Goal: Task Accomplishment & Management: Complete application form

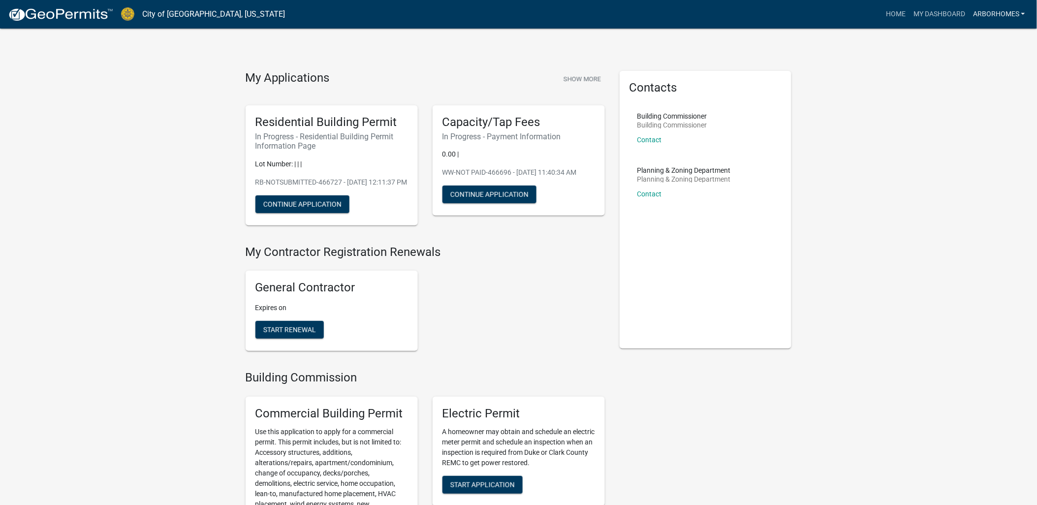
click at [1007, 15] on link "ArborHomes" at bounding box center [1000, 14] width 60 height 19
click at [941, 10] on link "My Dashboard" at bounding box center [940, 14] width 60 height 19
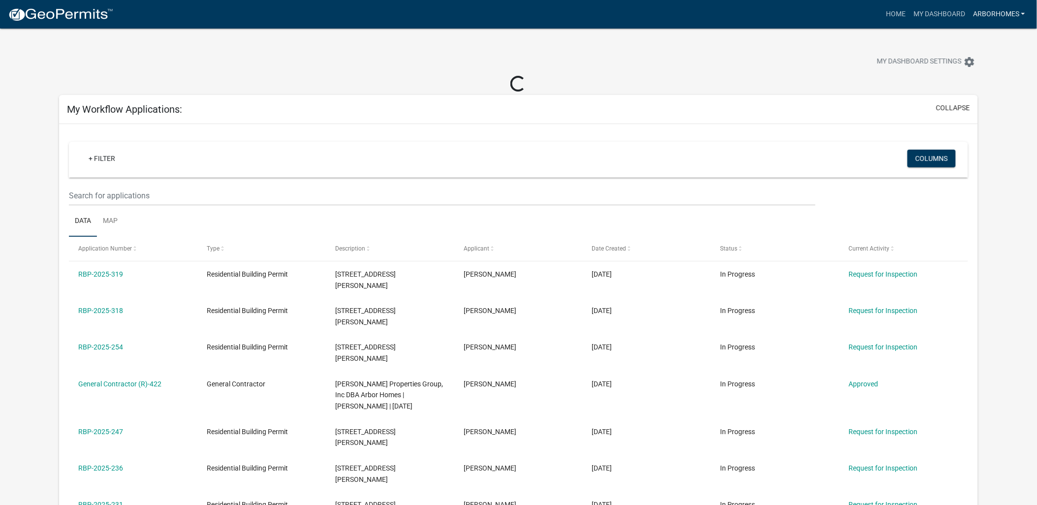
click at [991, 15] on link "ArborHomes" at bounding box center [1000, 14] width 60 height 19
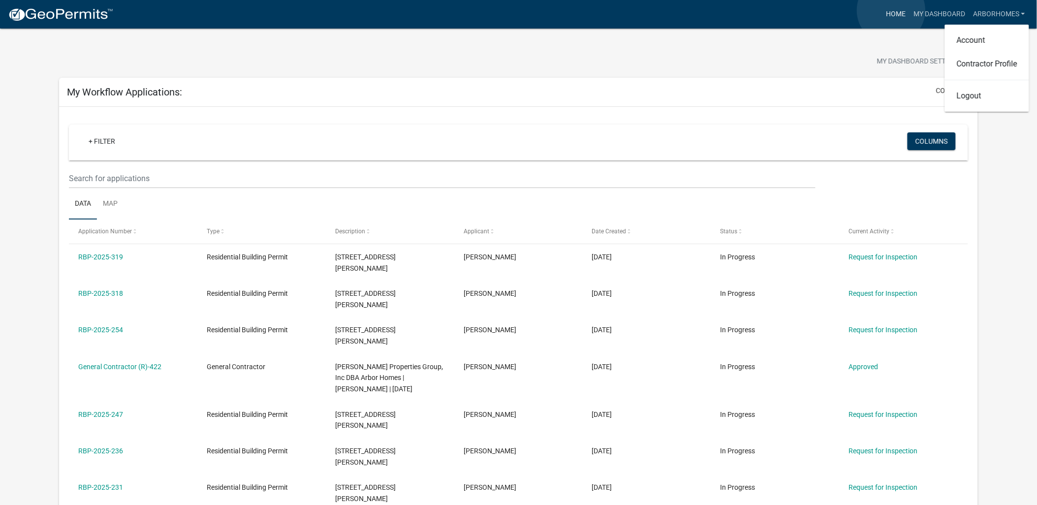
click at [892, 10] on link "Home" at bounding box center [896, 14] width 28 height 19
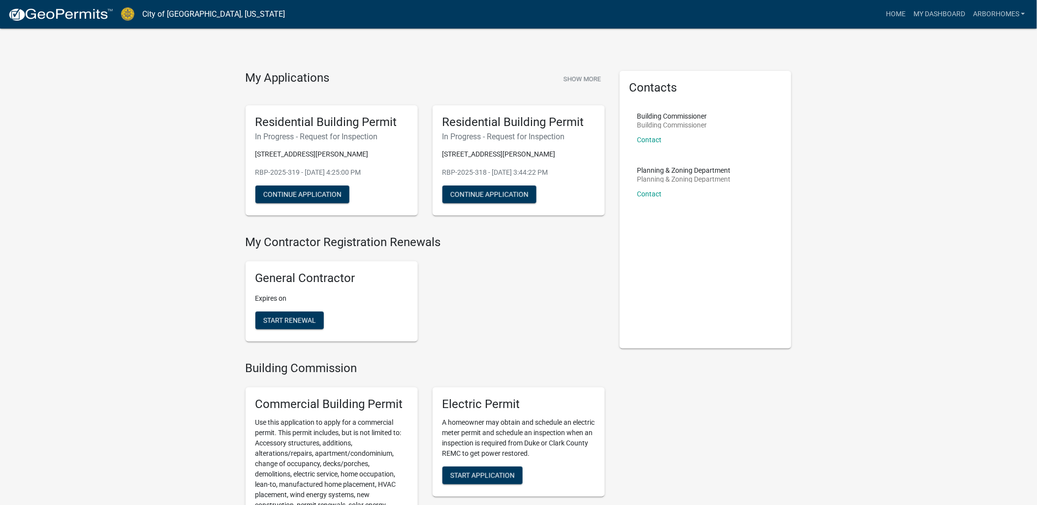
click at [169, 8] on link "City of [GEOGRAPHIC_DATA], [US_STATE]" at bounding box center [213, 14] width 143 height 17
click at [85, 13] on img at bounding box center [60, 14] width 105 height 15
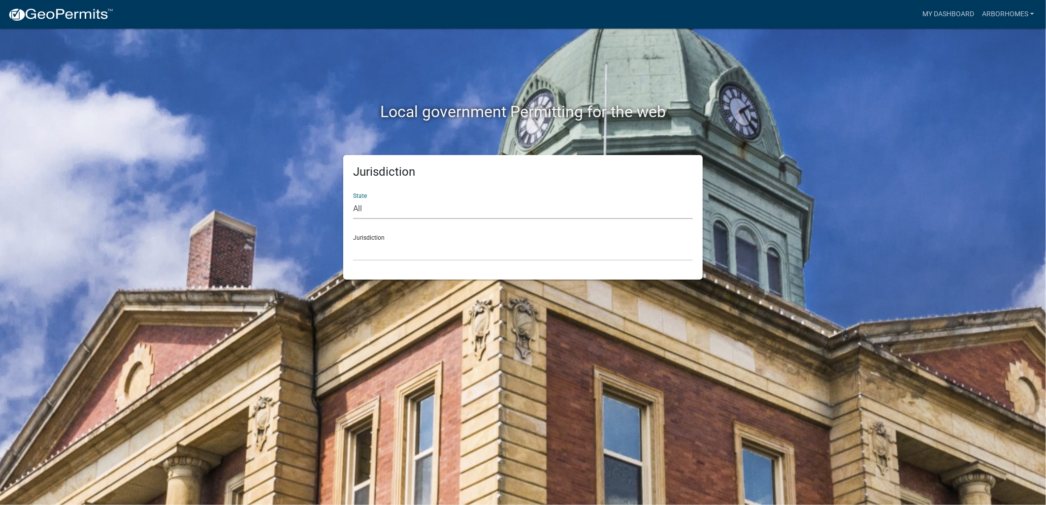
click at [396, 210] on select "All [US_STATE] [US_STATE] [US_STATE] [US_STATE] [US_STATE] [US_STATE] [US_STATE…" at bounding box center [523, 209] width 340 height 20
select select "[US_STATE]"
click at [353, 199] on select "All [US_STATE] [US_STATE] [US_STATE] [US_STATE] [US_STATE] [US_STATE] [US_STATE…" at bounding box center [523, 209] width 340 height 20
click at [394, 255] on select "City of [GEOGRAPHIC_DATA], [US_STATE] City of [GEOGRAPHIC_DATA], [US_STATE] Cit…" at bounding box center [523, 251] width 340 height 20
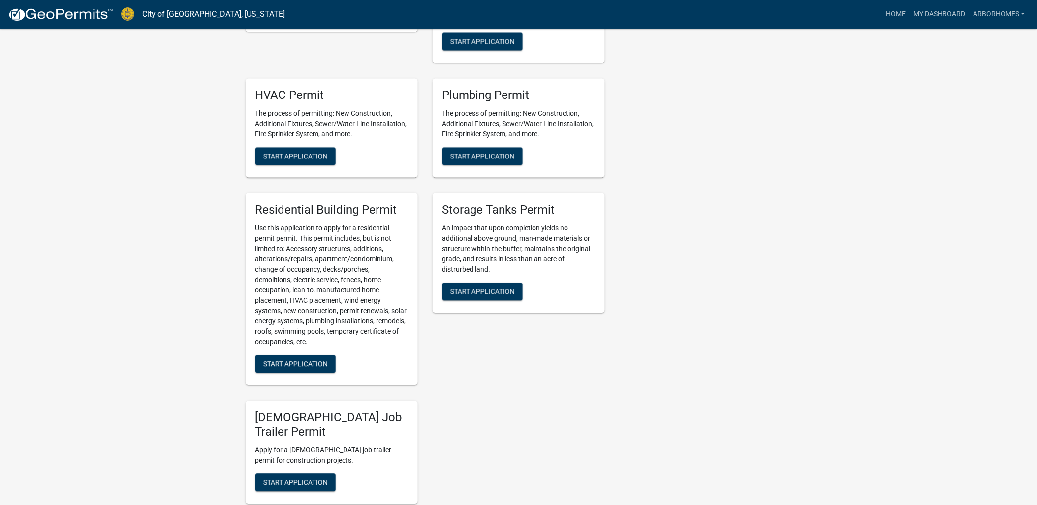
scroll to position [648, 0]
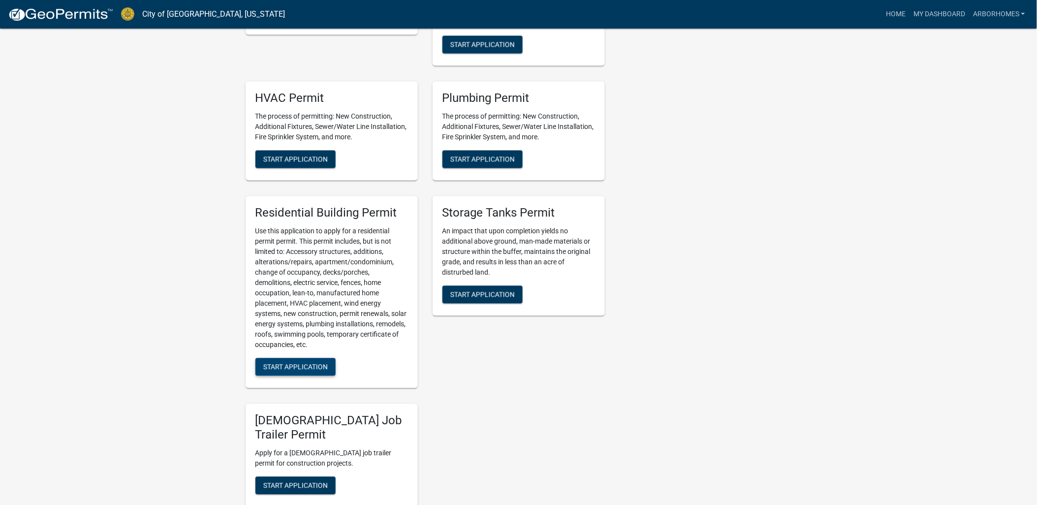
click at [288, 363] on span "Start Application" at bounding box center [295, 367] width 65 height 8
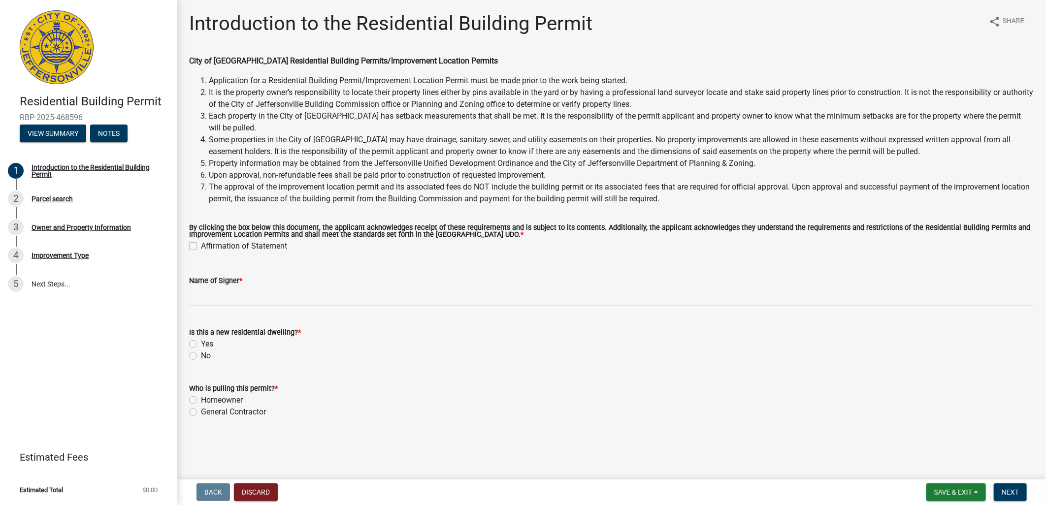
click at [201, 249] on label "Affirmation of Statement" at bounding box center [244, 246] width 86 height 12
click at [201, 247] on input "Affirmation of Statement" at bounding box center [204, 243] width 6 height 6
checkbox input "true"
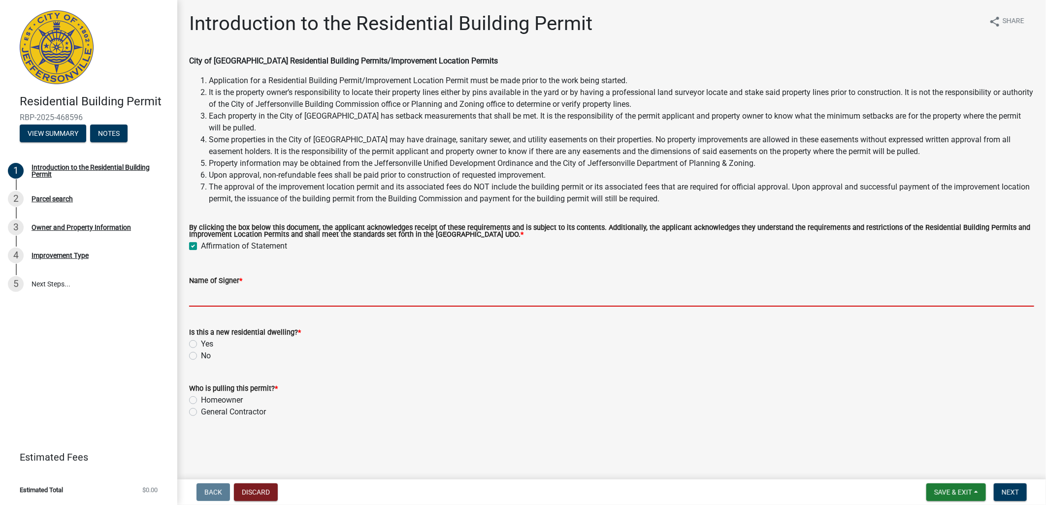
click at [238, 298] on input "Name of Signer *" at bounding box center [611, 297] width 845 height 20
type input "[PERSON_NAME]"
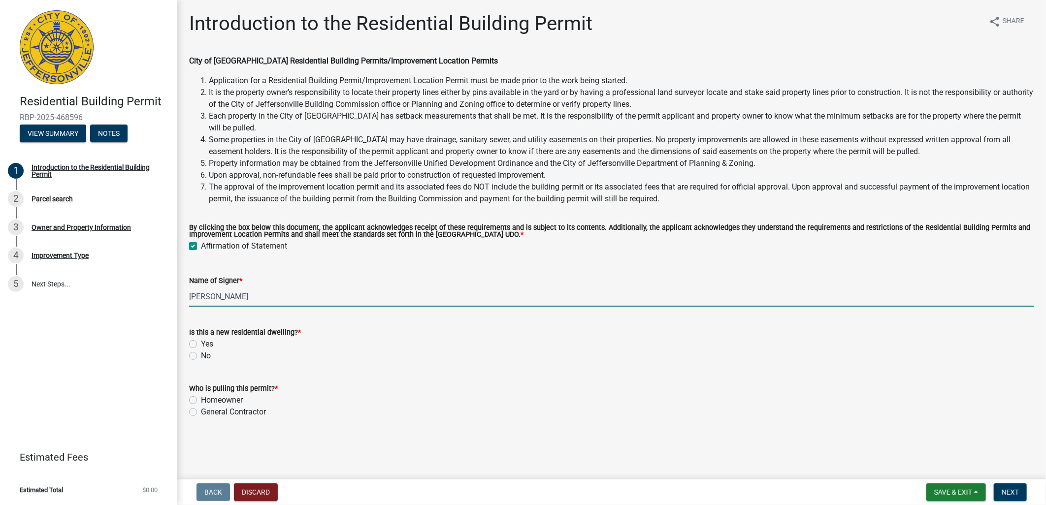
click at [200, 414] on div "General Contractor" at bounding box center [611, 412] width 845 height 12
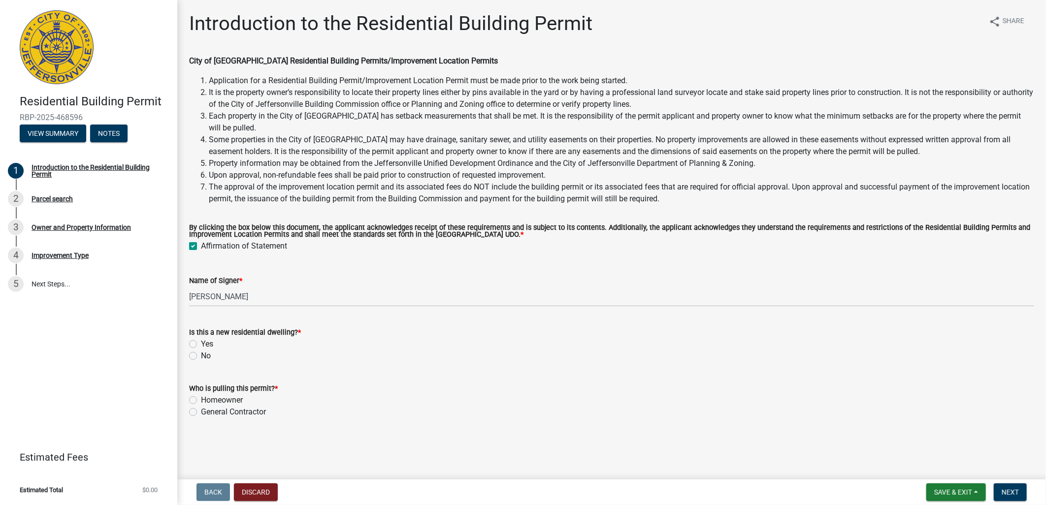
click at [201, 344] on label "Yes" at bounding box center [207, 344] width 12 height 12
click at [201, 344] on input "Yes" at bounding box center [204, 341] width 6 height 6
radio input "true"
click at [201, 410] on label "General Contractor" at bounding box center [233, 412] width 65 height 12
click at [201, 410] on input "General Contractor" at bounding box center [204, 409] width 6 height 6
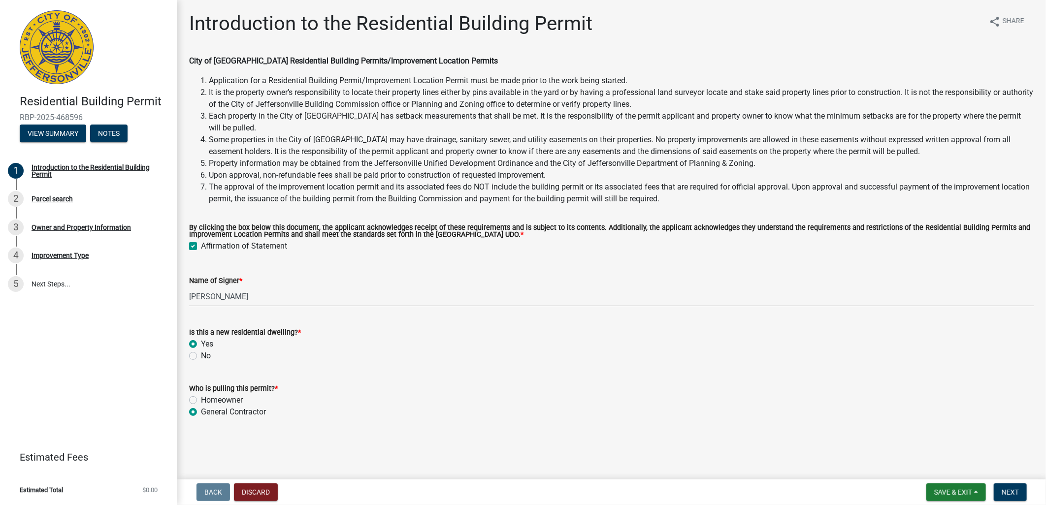
radio input "true"
click at [1005, 492] on span "Next" at bounding box center [1010, 492] width 17 height 8
